Goal: Check status: Check status

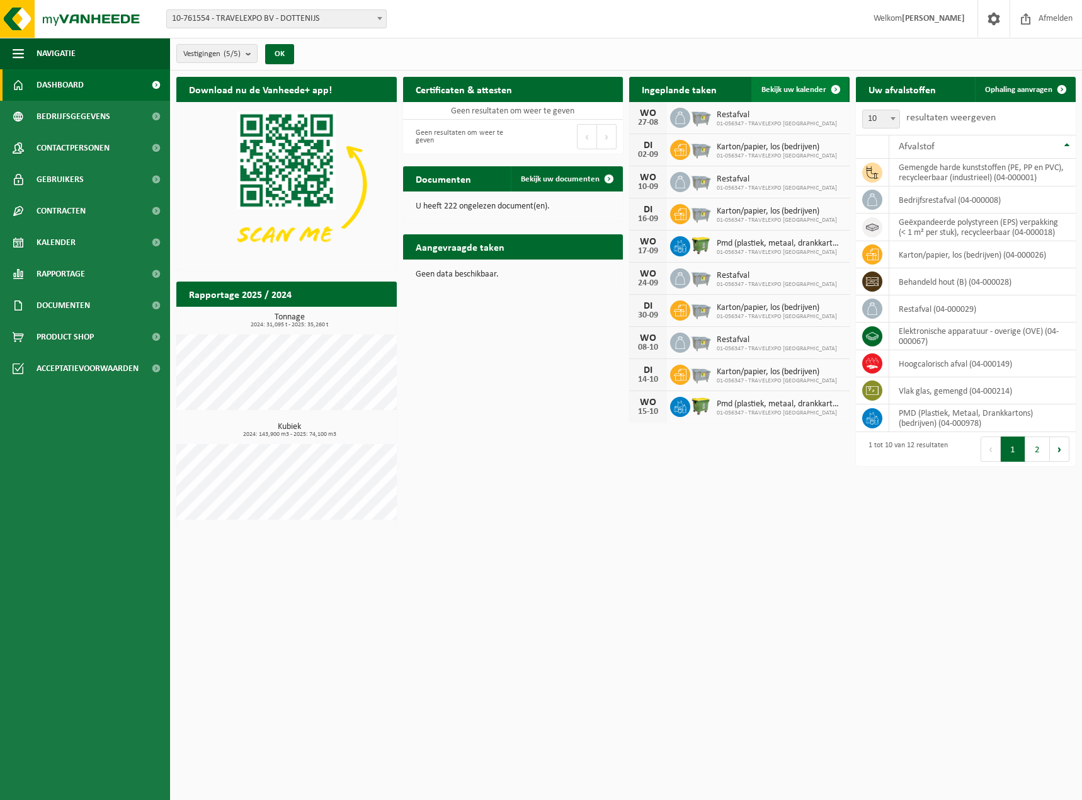
click at [795, 91] on span "Bekijk uw kalender" at bounding box center [793, 90] width 65 height 8
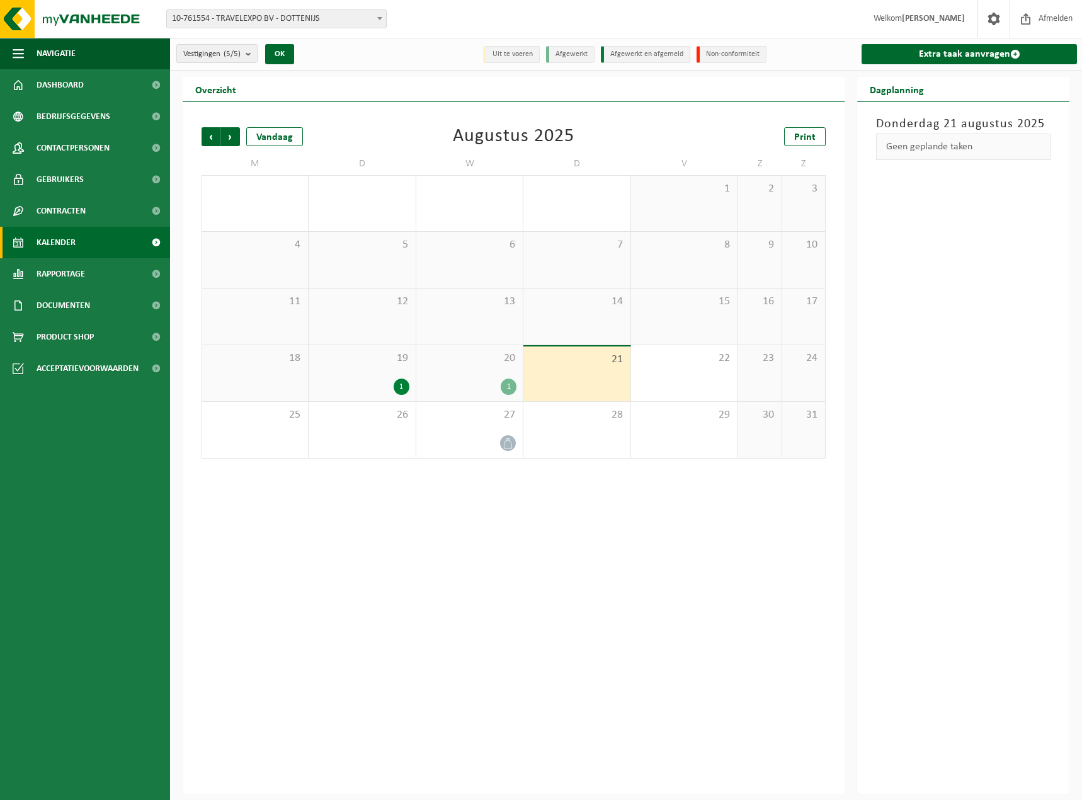
click at [403, 387] on div "1" at bounding box center [402, 386] width 16 height 16
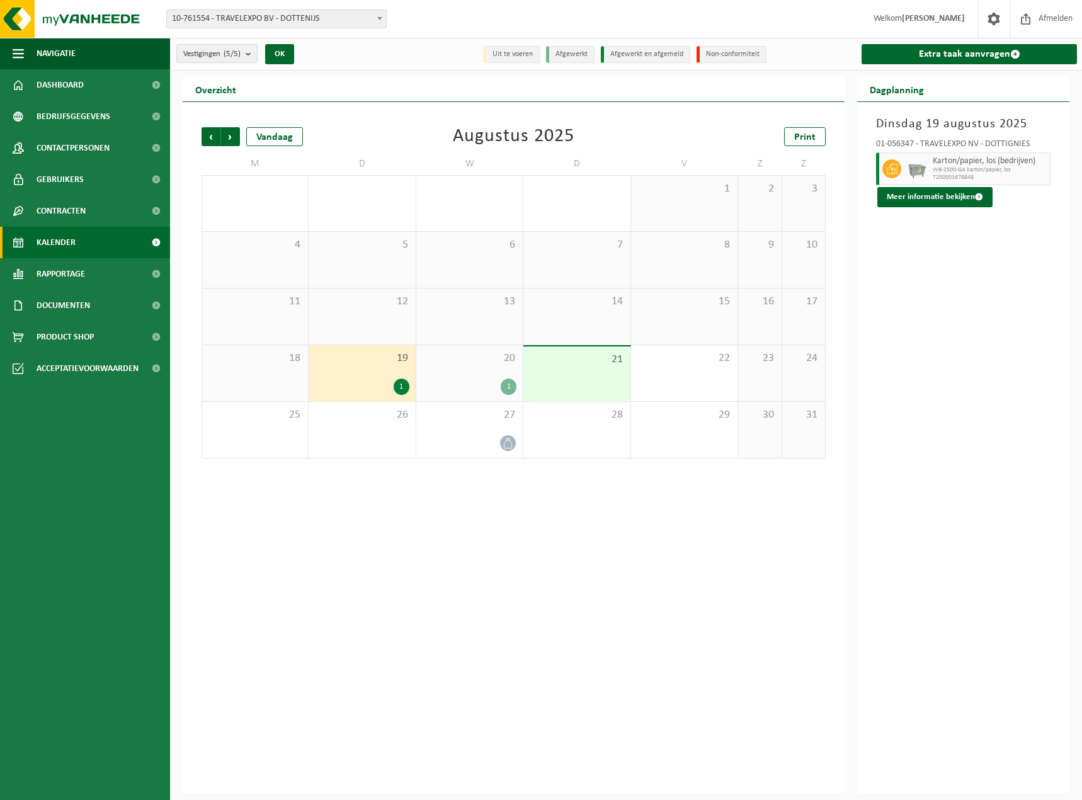
click at [507, 385] on div "1" at bounding box center [509, 386] width 16 height 16
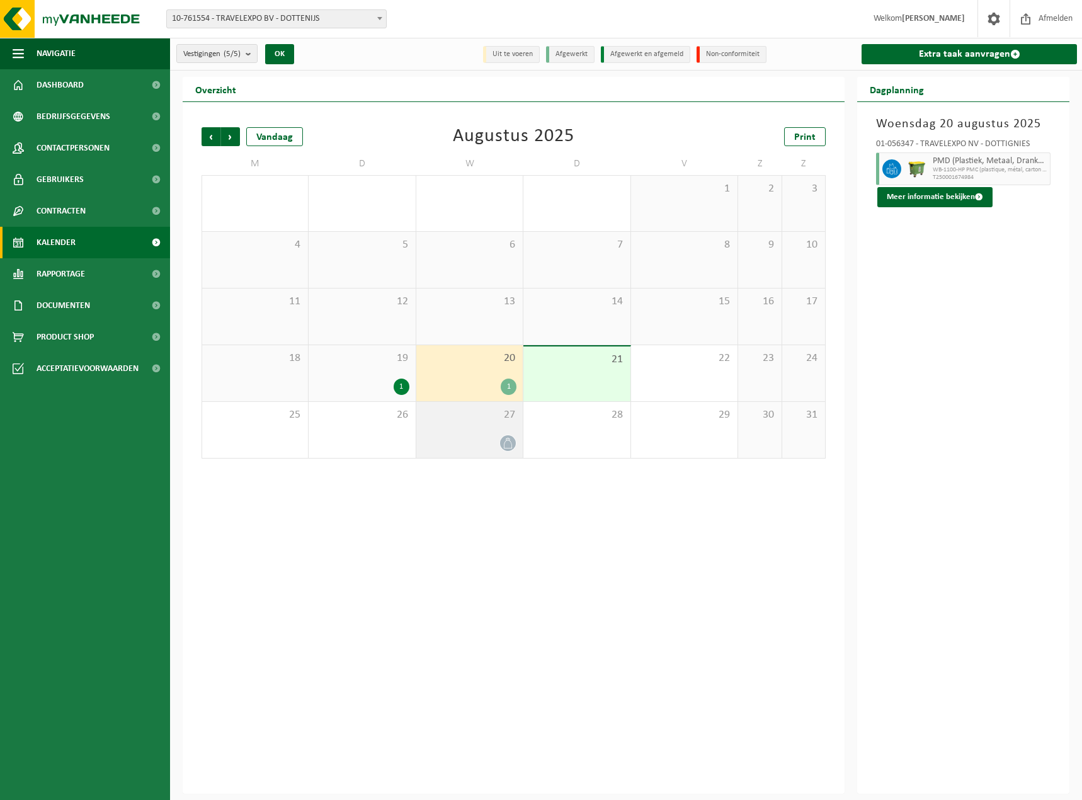
click at [507, 443] on icon at bounding box center [508, 443] width 11 height 11
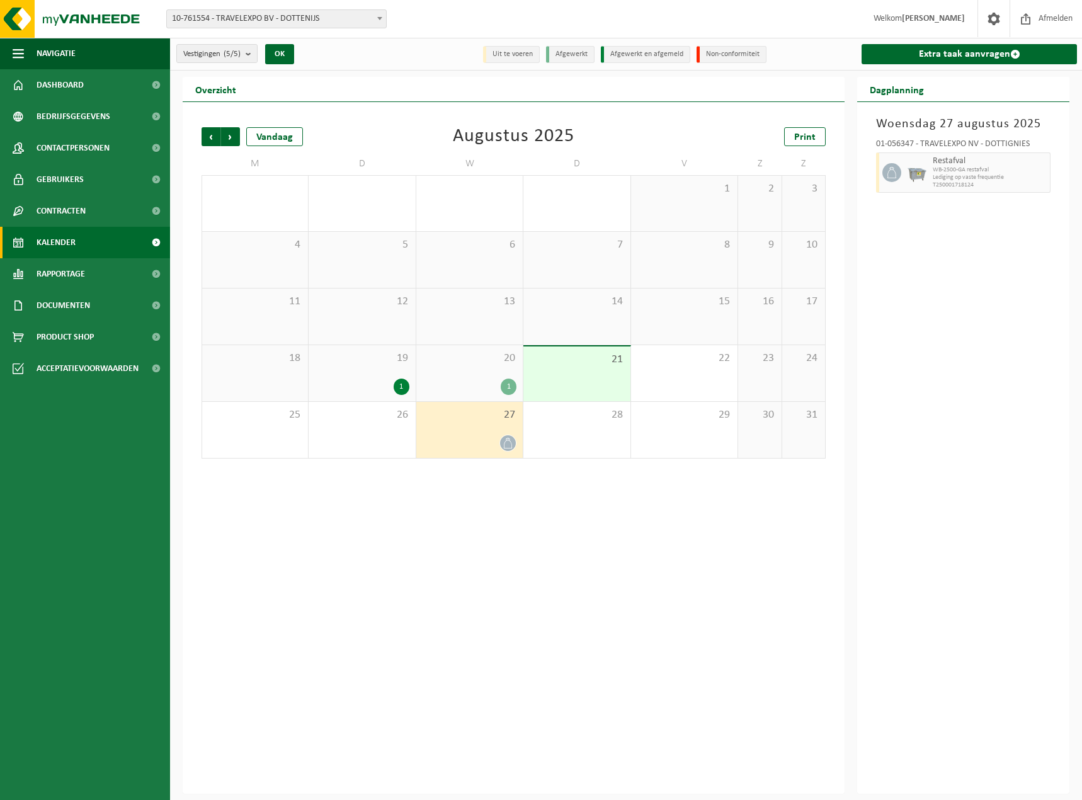
click at [401, 384] on div "1" at bounding box center [402, 386] width 16 height 16
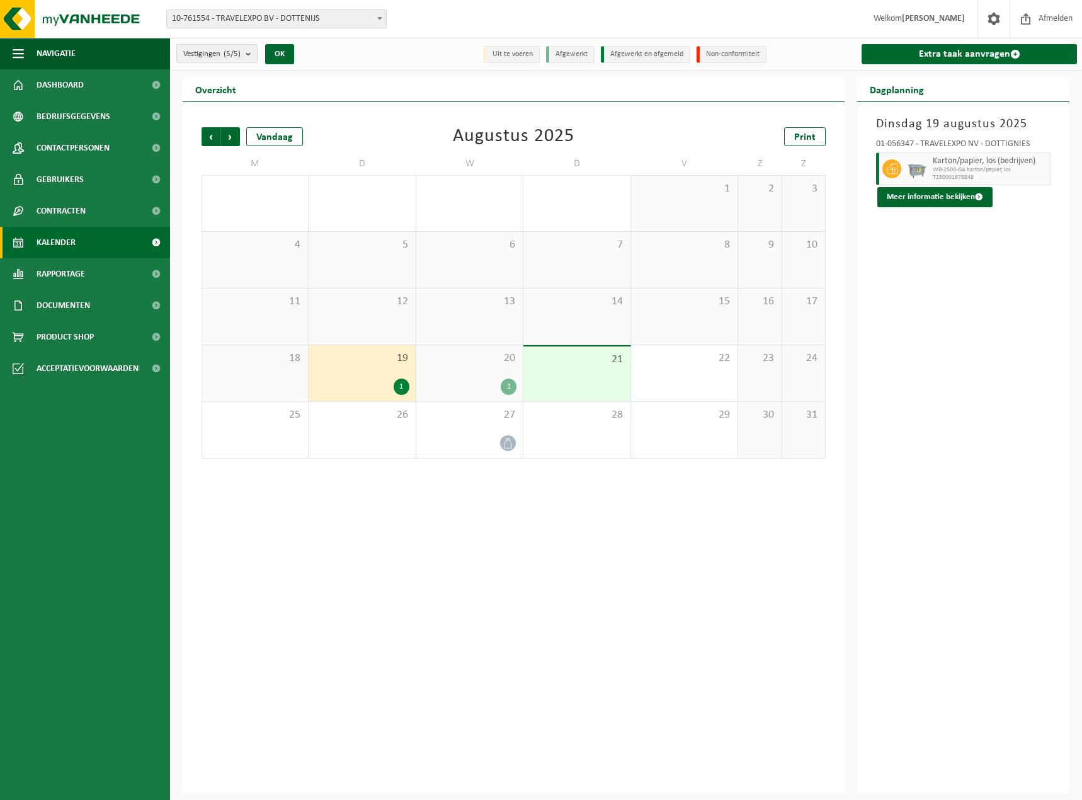
click at [511, 389] on div "1" at bounding box center [509, 386] width 16 height 16
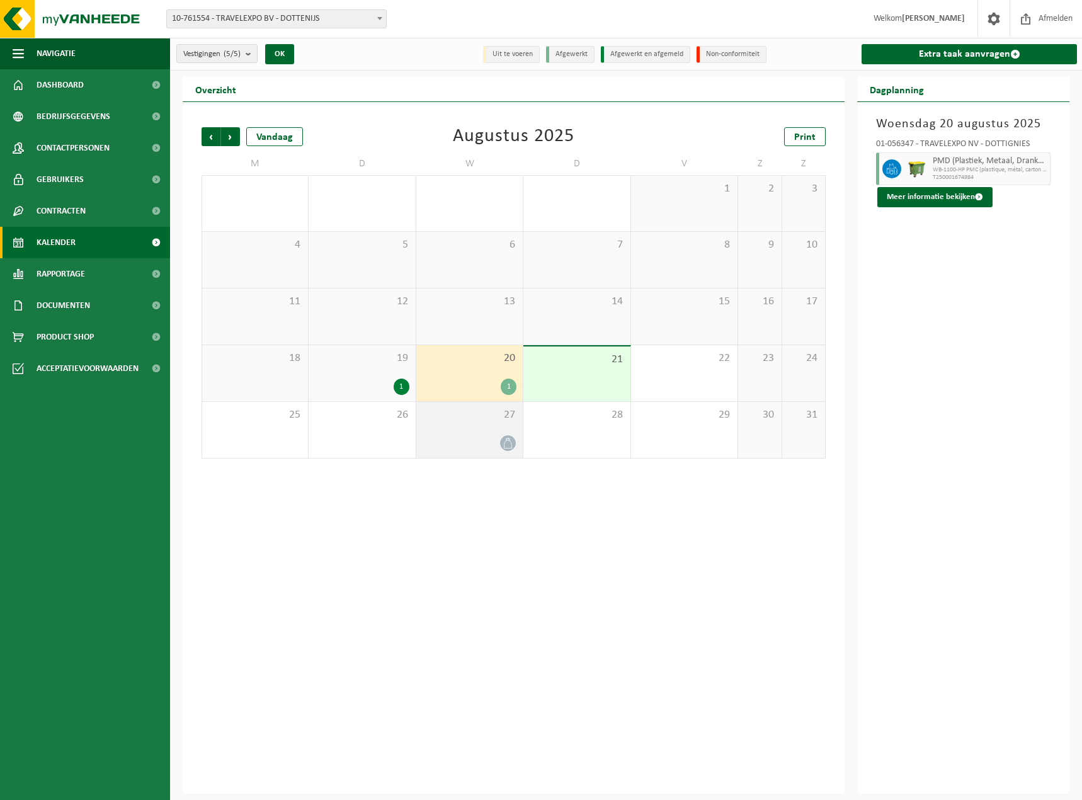
click at [506, 438] on icon at bounding box center [508, 443] width 11 height 11
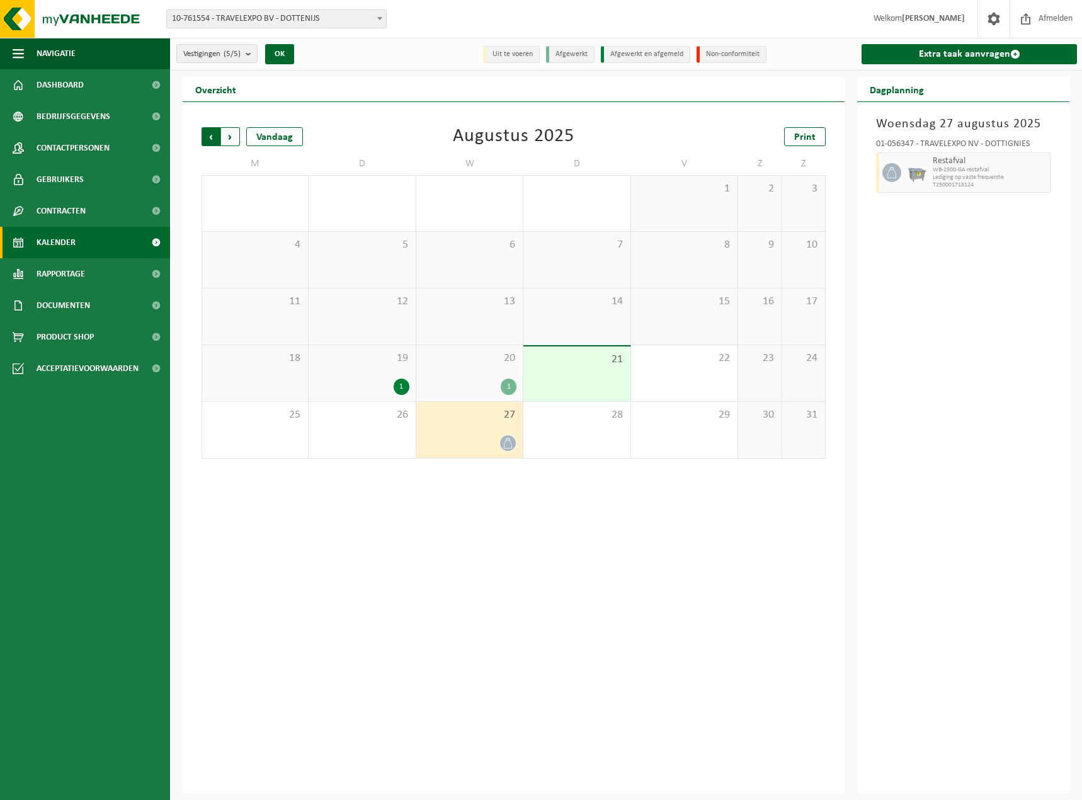
click at [226, 138] on span "Volgende" at bounding box center [230, 136] width 19 height 19
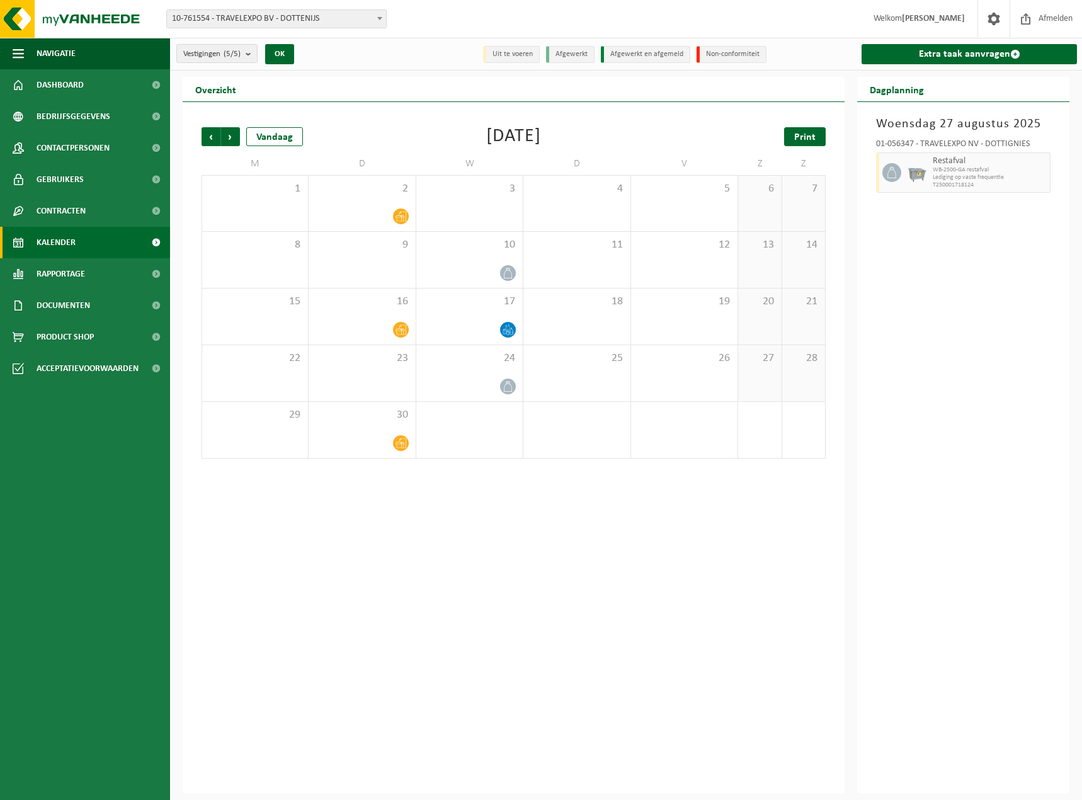
click at [800, 139] on span "Print" at bounding box center [804, 137] width 21 height 10
click at [233, 134] on span "Volgende" at bounding box center [230, 136] width 19 height 19
click at [804, 135] on span "Print" at bounding box center [804, 137] width 21 height 10
click at [231, 139] on span "Volgende" at bounding box center [230, 136] width 19 height 19
